Goal: Task Accomplishment & Management: Manage account settings

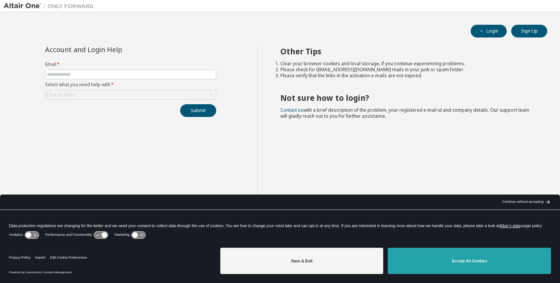
click at [433, 260] on button "Accept All Cookies" at bounding box center [469, 261] width 163 height 26
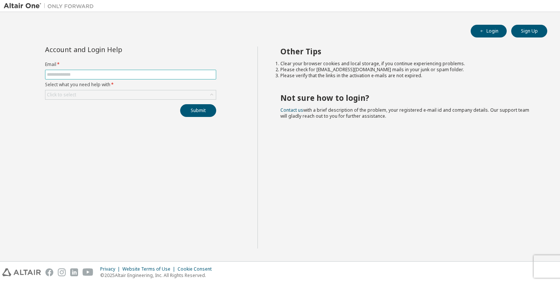
click at [66, 73] on input "text" at bounding box center [130, 75] width 167 height 6
type input "**********"
click at [133, 91] on div "Click to select" at bounding box center [130, 94] width 170 height 9
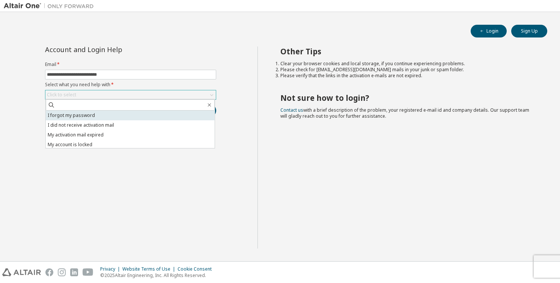
click at [104, 115] on li "I forgot my password" at bounding box center [130, 116] width 169 height 10
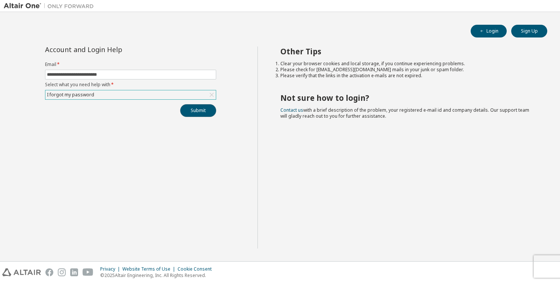
click at [190, 108] on button "Submit" at bounding box center [198, 110] width 36 height 13
click at [512, 266] on link "Altair support" at bounding box center [506, 263] width 30 height 6
click at [505, 264] on link "Altair support" at bounding box center [506, 263] width 30 height 6
click at [544, 265] on icon "button" at bounding box center [544, 263] width 5 height 5
click at [544, 282] on icon "button" at bounding box center [544, 284] width 5 height 5
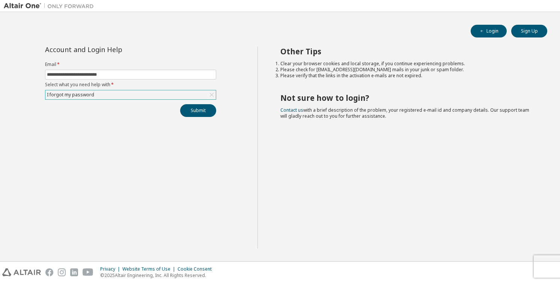
click at [386, 191] on div "Other Tips Clear your browser cookies and local storage, if you continue experi…" at bounding box center [407, 148] width 299 height 202
click at [194, 110] on button "Submit" at bounding box center [198, 110] width 36 height 13
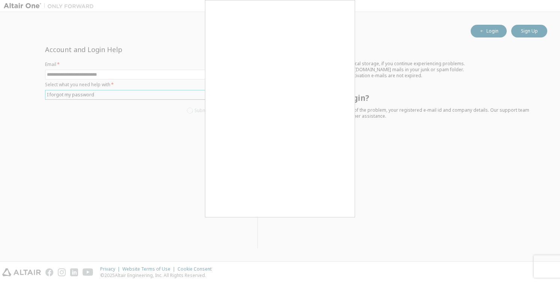
click at [194, 110] on body "**********" at bounding box center [280, 141] width 560 height 283
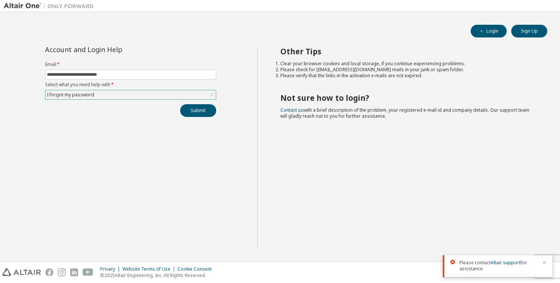
click at [545, 265] on icon "button" at bounding box center [544, 263] width 5 height 5
click at [537, 271] on div "Privacy Website Terms of Use Cookie Consent © 2025 Altair Engineering, Inc. All…" at bounding box center [280, 272] width 560 height 21
click at [545, 266] on div "Privacy Website Terms of Use Cookie Consent © 2025 Altair Engineering, Inc. All…" at bounding box center [280, 272] width 560 height 21
click at [545, 264] on div "Privacy Website Terms of Use Cookie Consent © 2025 Altair Engineering, Inc. All…" at bounding box center [280, 272] width 560 height 21
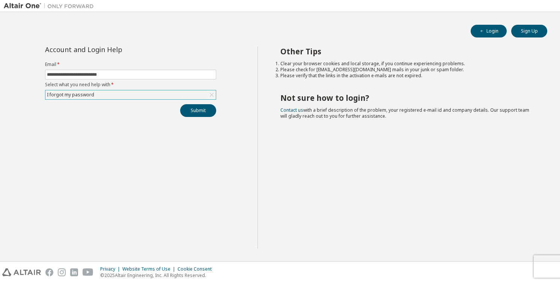
click at [544, 265] on div "Privacy Website Terms of Use Cookie Consent © 2025 Altair Engineering, Inc. All…" at bounding box center [280, 272] width 560 height 21
click at [206, 109] on button "Submit" at bounding box center [198, 110] width 36 height 13
click at [499, 266] on link "Altair support" at bounding box center [506, 263] width 30 height 6
